Goal: Check status: Check status

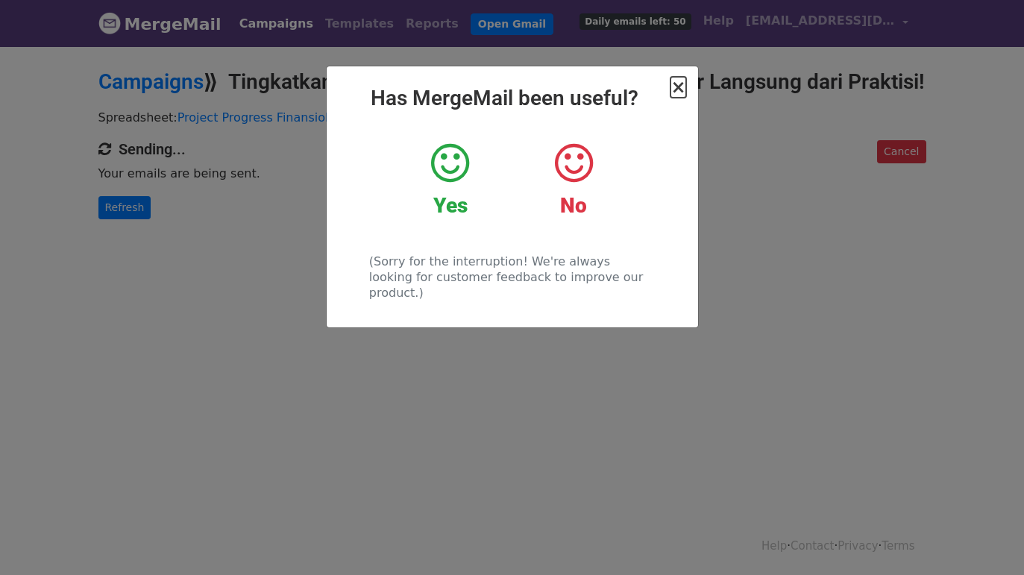
click at [680, 88] on span "×" at bounding box center [677, 87] width 15 height 21
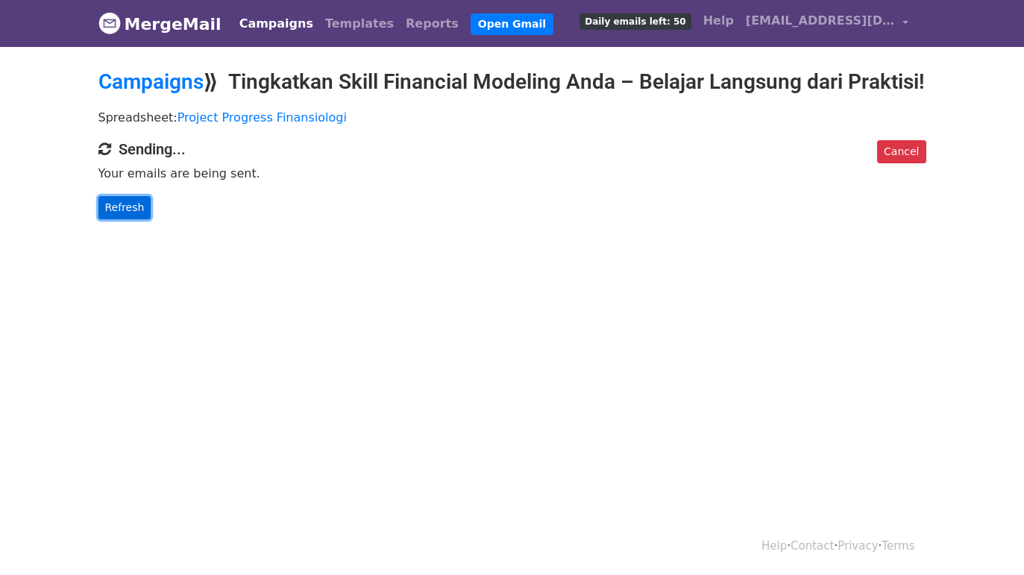
click at [111, 219] on link "Refresh" at bounding box center [124, 207] width 53 height 23
click at [116, 219] on link "Refresh" at bounding box center [124, 207] width 53 height 23
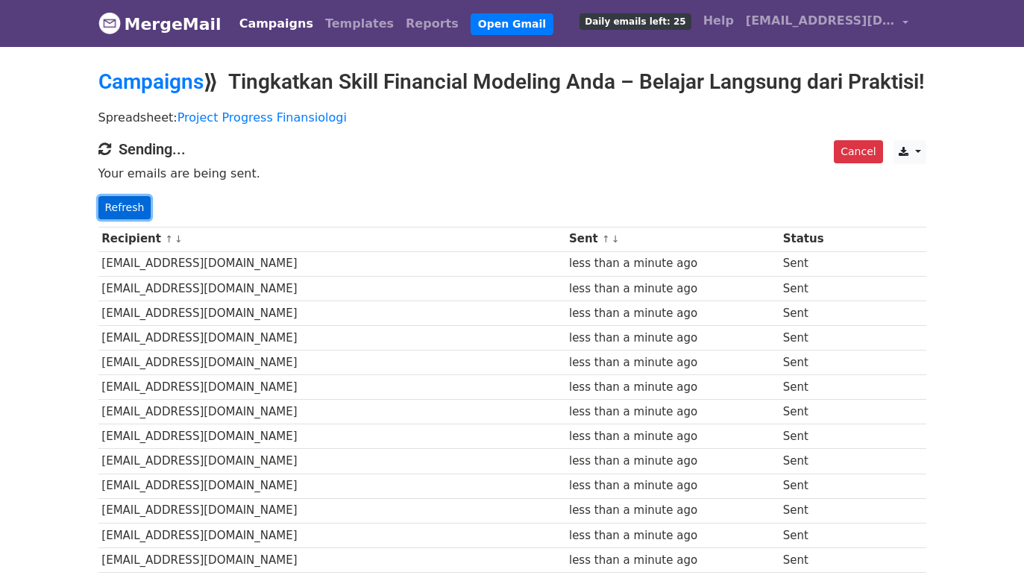
click at [126, 219] on link "Refresh" at bounding box center [124, 207] width 53 height 23
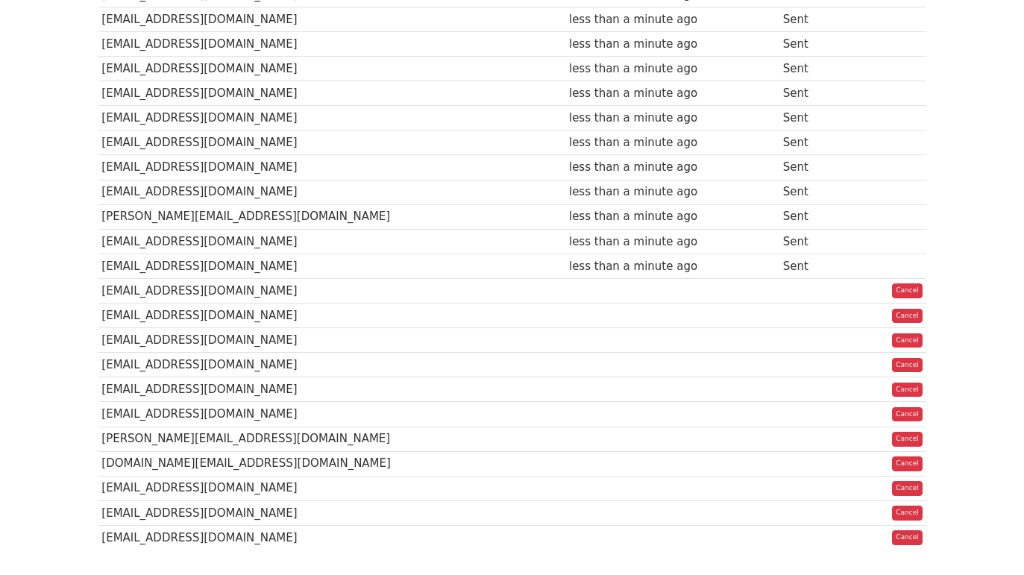
scroll to position [699, 0]
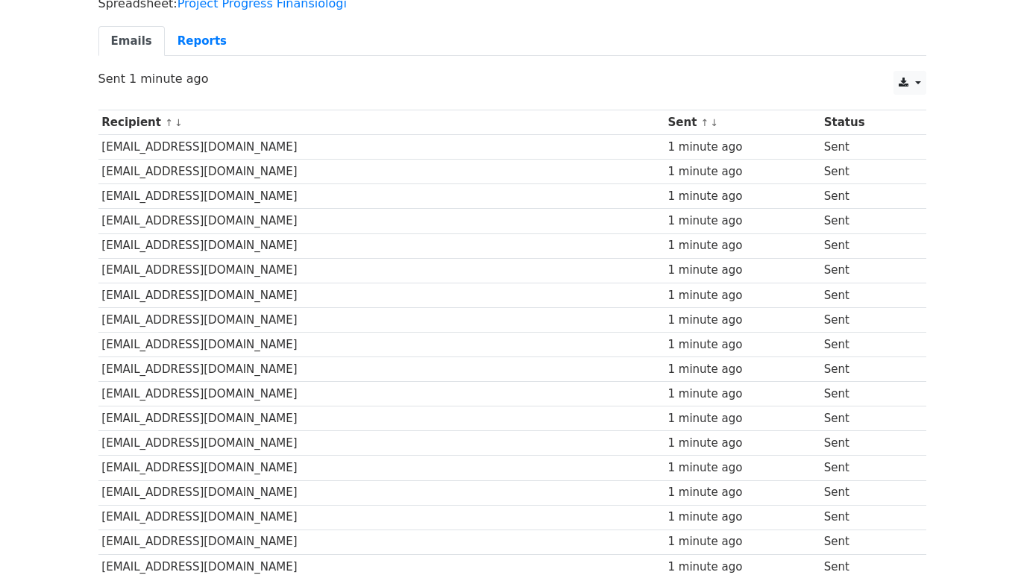
scroll to position [694, 0]
